Goal: Task Accomplishment & Management: Use online tool/utility

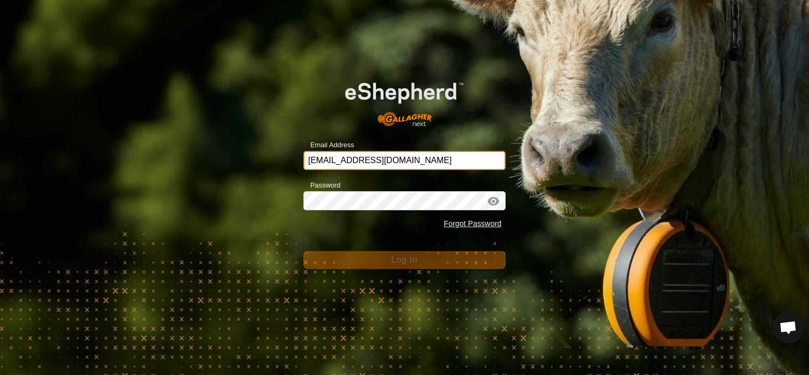
click at [371, 161] on input "[EMAIL_ADDRESS][DOMAIN_NAME]" at bounding box center [404, 160] width 202 height 19
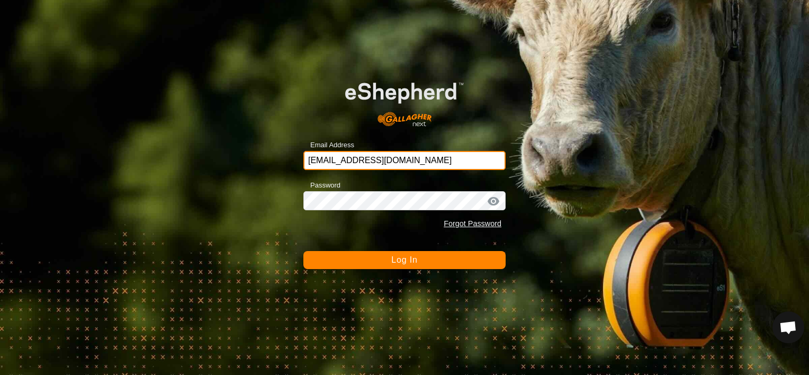
click at [385, 167] on input "[EMAIL_ADDRESS][DOMAIN_NAME]" at bounding box center [404, 160] width 202 height 19
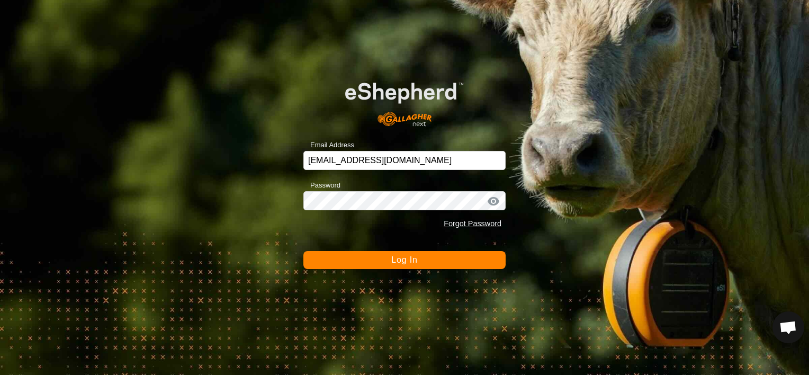
click at [373, 261] on button "Log In" at bounding box center [404, 260] width 202 height 18
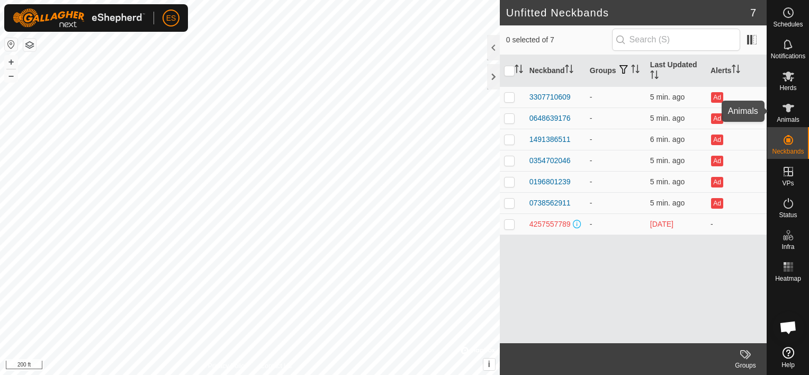
click at [786, 104] on icon at bounding box center [788, 108] width 13 height 13
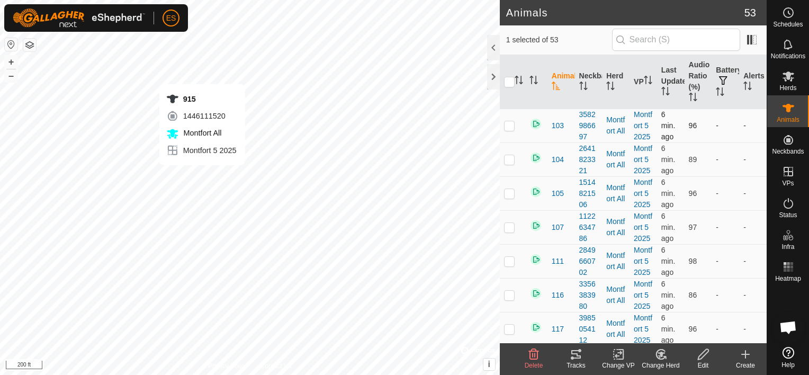
checkbox input "false"
checkbox input "true"
checkbox input "false"
click at [508, 126] on p-checkbox at bounding box center [509, 125] width 11 height 8
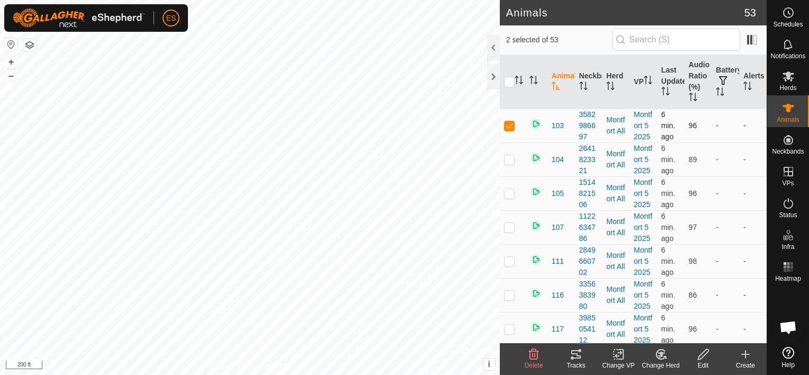
checkbox input "true"
click at [508, 155] on p-checkbox at bounding box center [509, 159] width 11 height 8
checkbox input "true"
click at [508, 191] on p-checkbox at bounding box center [509, 193] width 11 height 8
checkbox input "true"
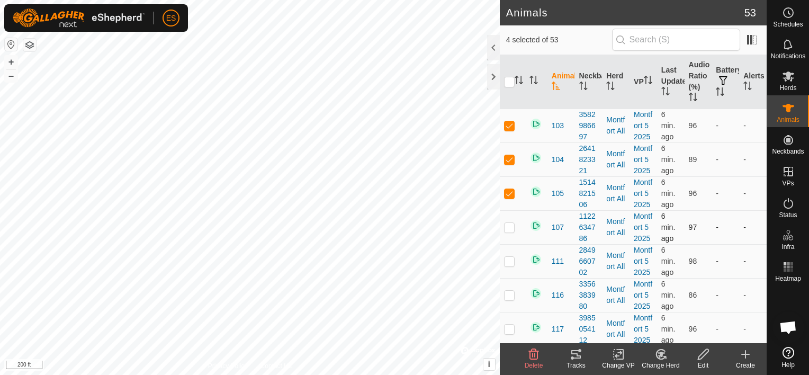
click at [509, 227] on p-checkbox at bounding box center [509, 227] width 11 height 8
checkbox input "true"
click at [508, 261] on td at bounding box center [512, 261] width 25 height 34
checkbox input "true"
click at [508, 297] on p-checkbox at bounding box center [509, 295] width 11 height 8
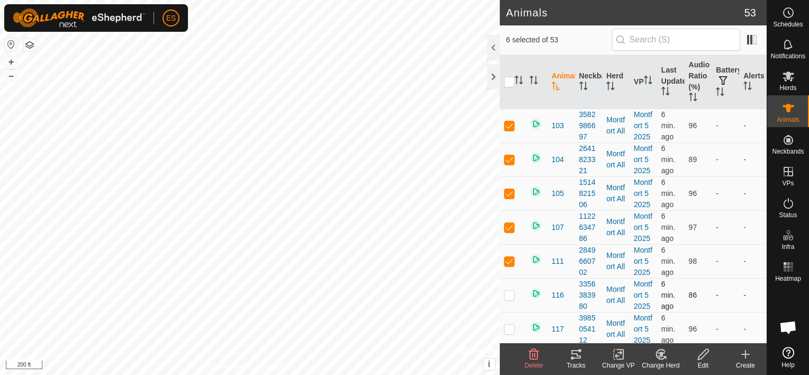
checkbox input "true"
click at [508, 325] on p-checkbox at bounding box center [509, 329] width 11 height 8
checkbox input "true"
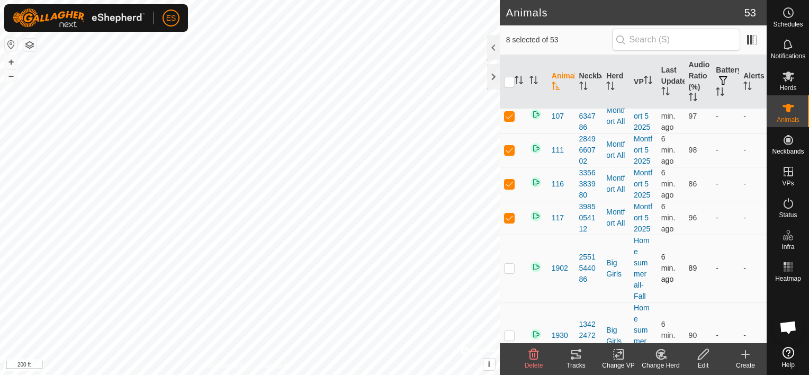
scroll to position [119, 0]
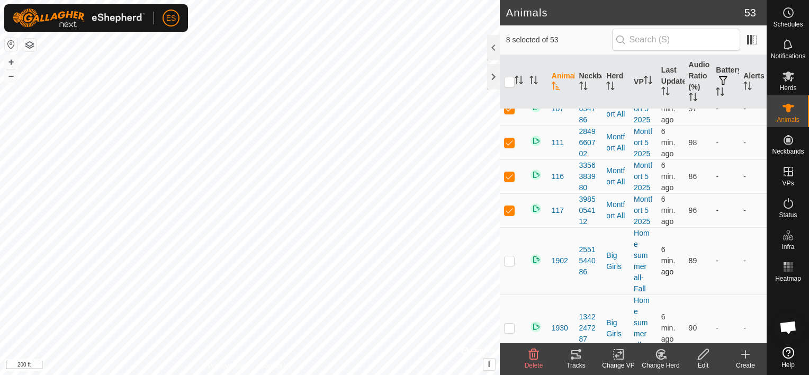
click at [503, 259] on td at bounding box center [512, 260] width 25 height 67
checkbox input "true"
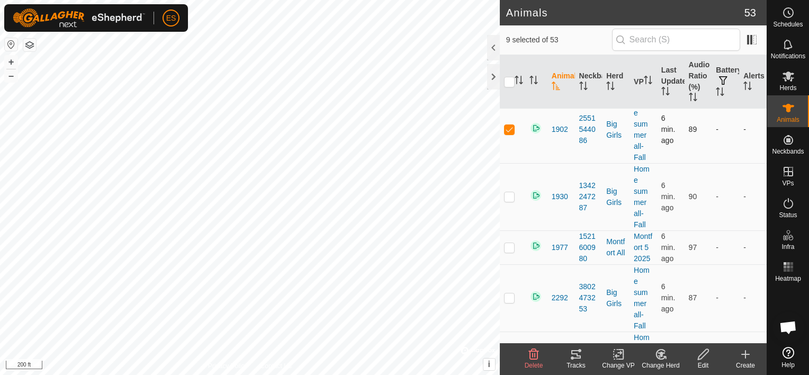
scroll to position [252, 0]
click at [507, 193] on p-checkbox at bounding box center [509, 195] width 11 height 8
checkbox input "true"
click at [506, 246] on p-checkbox at bounding box center [509, 245] width 11 height 8
click at [506, 245] on p-checkbox at bounding box center [509, 245] width 11 height 8
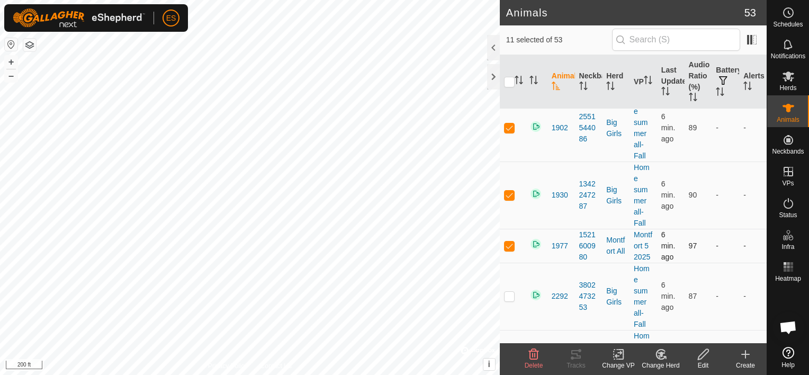
checkbox input "false"
click at [577, 354] on icon at bounding box center [576, 354] width 10 height 8
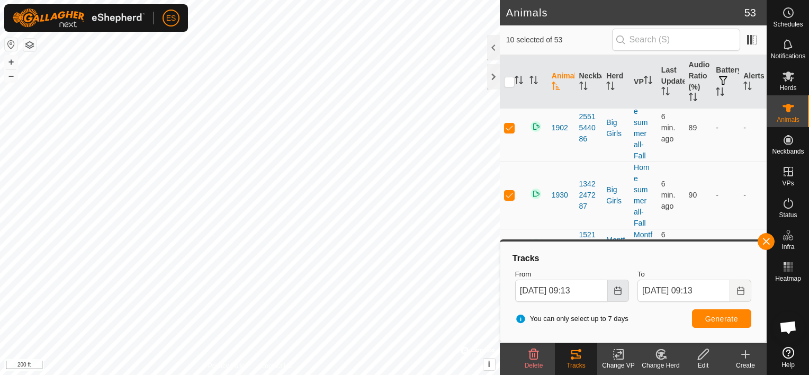
click at [620, 291] on icon "Choose Date" at bounding box center [618, 291] width 8 height 8
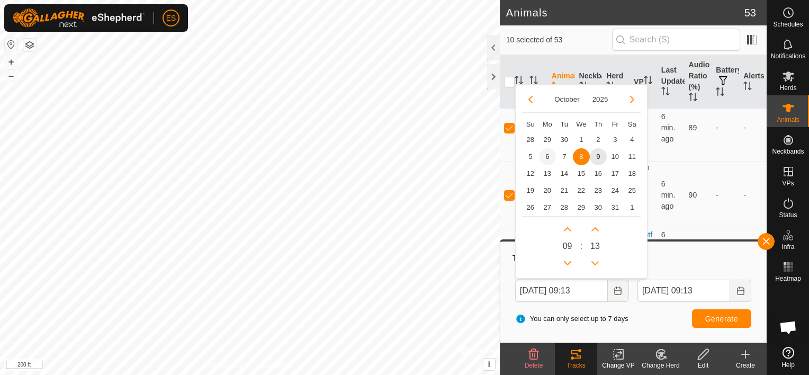
click at [547, 155] on span "6" at bounding box center [547, 156] width 17 height 17
type input "[DATE] 09:13"
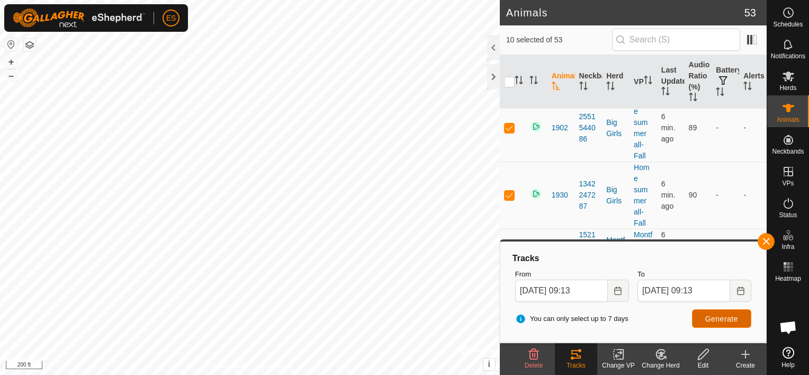
click at [710, 318] on span "Generate" at bounding box center [721, 319] width 33 height 8
click at [765, 241] on button "button" at bounding box center [766, 241] width 17 height 17
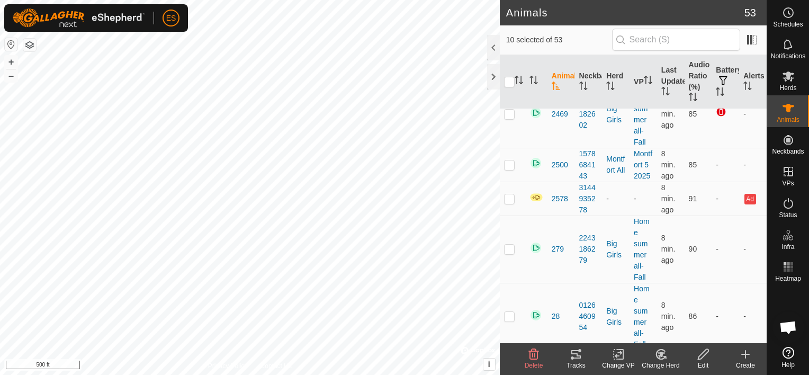
scroll to position [489, 0]
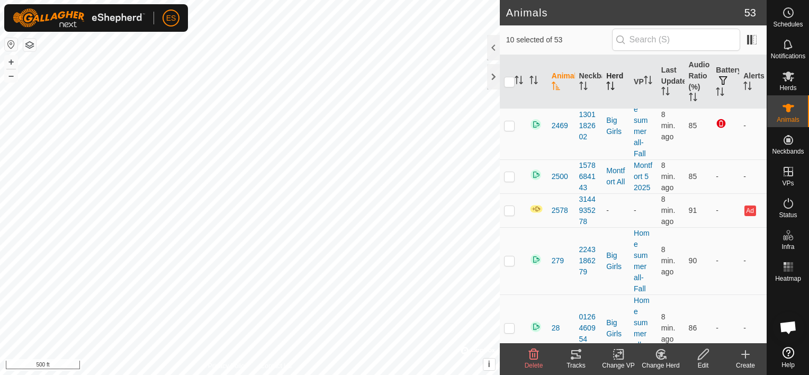
click at [607, 79] on th "Herd" at bounding box center [616, 82] width 28 height 54
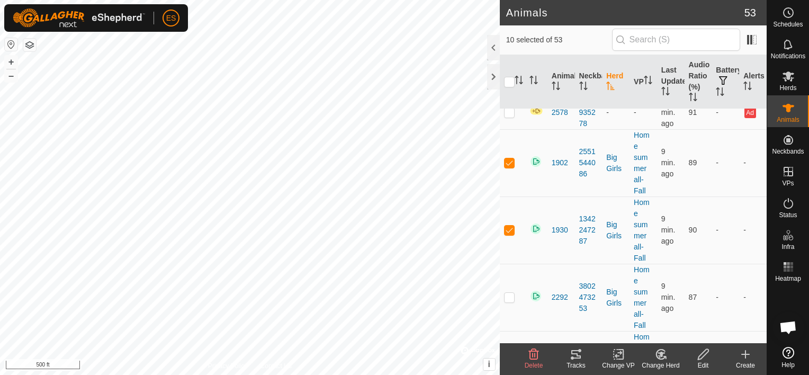
scroll to position [0, 0]
